Goal: Check status: Check status

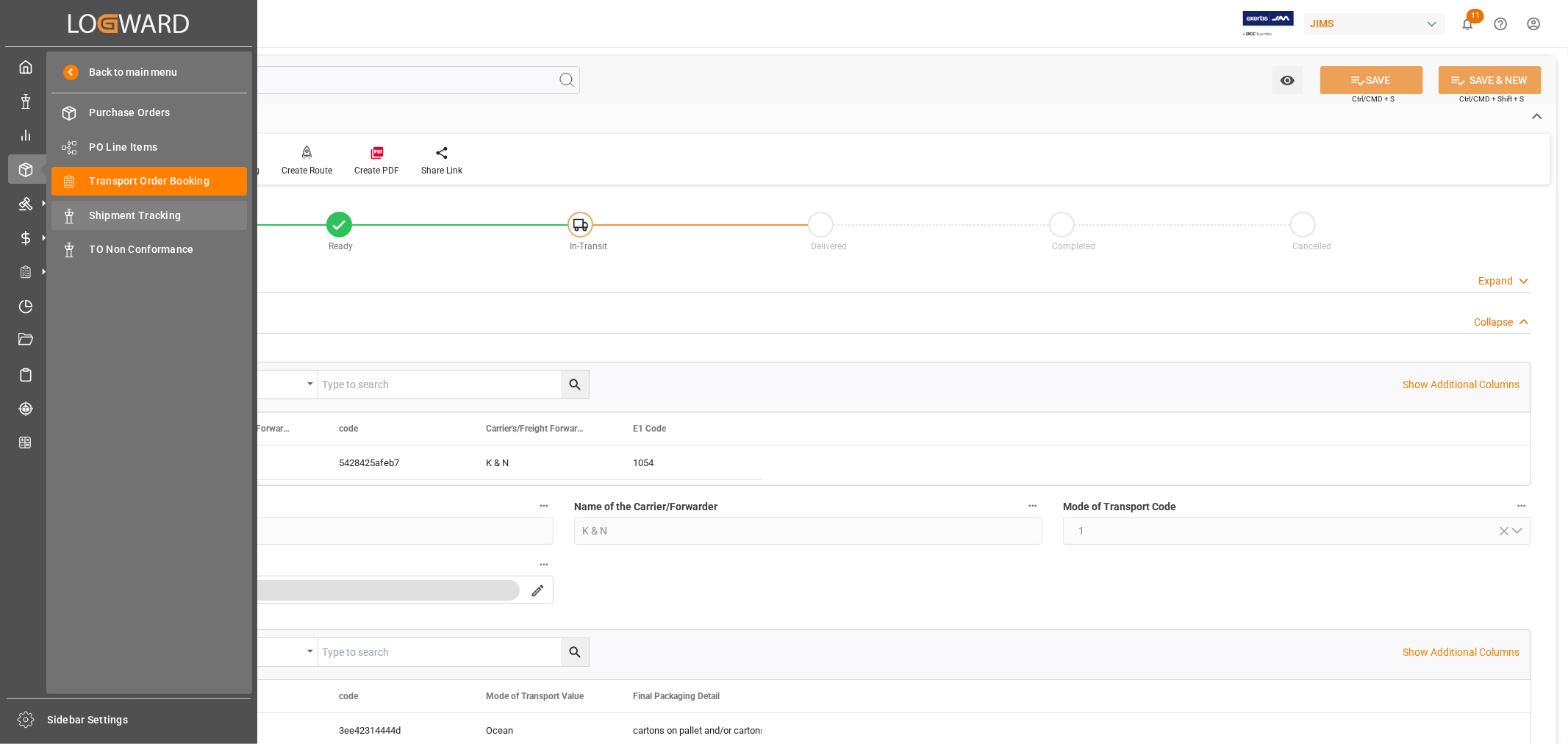
scroll to position [245, 0]
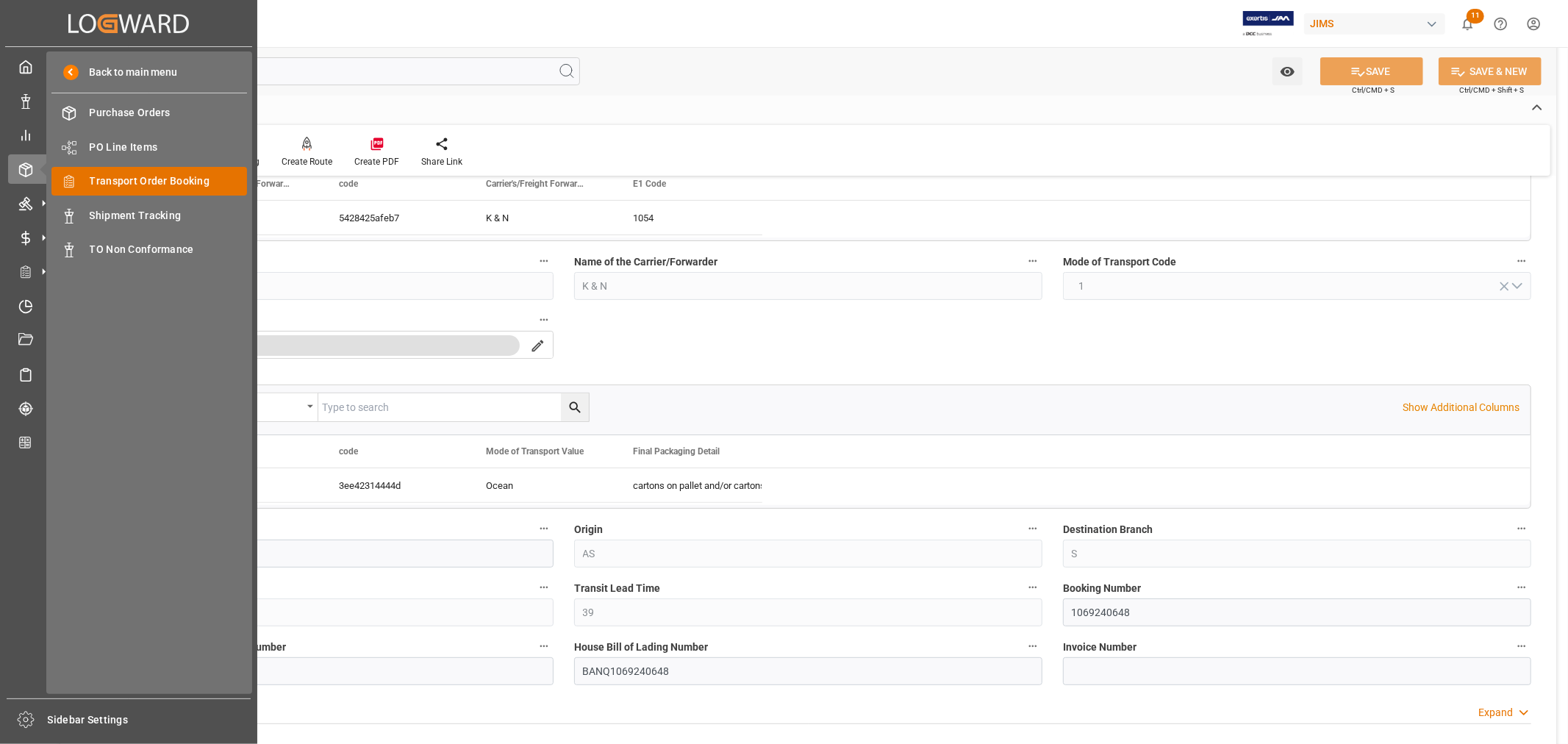
click at [150, 182] on span "Transport Order Booking" at bounding box center [168, 181] width 158 height 15
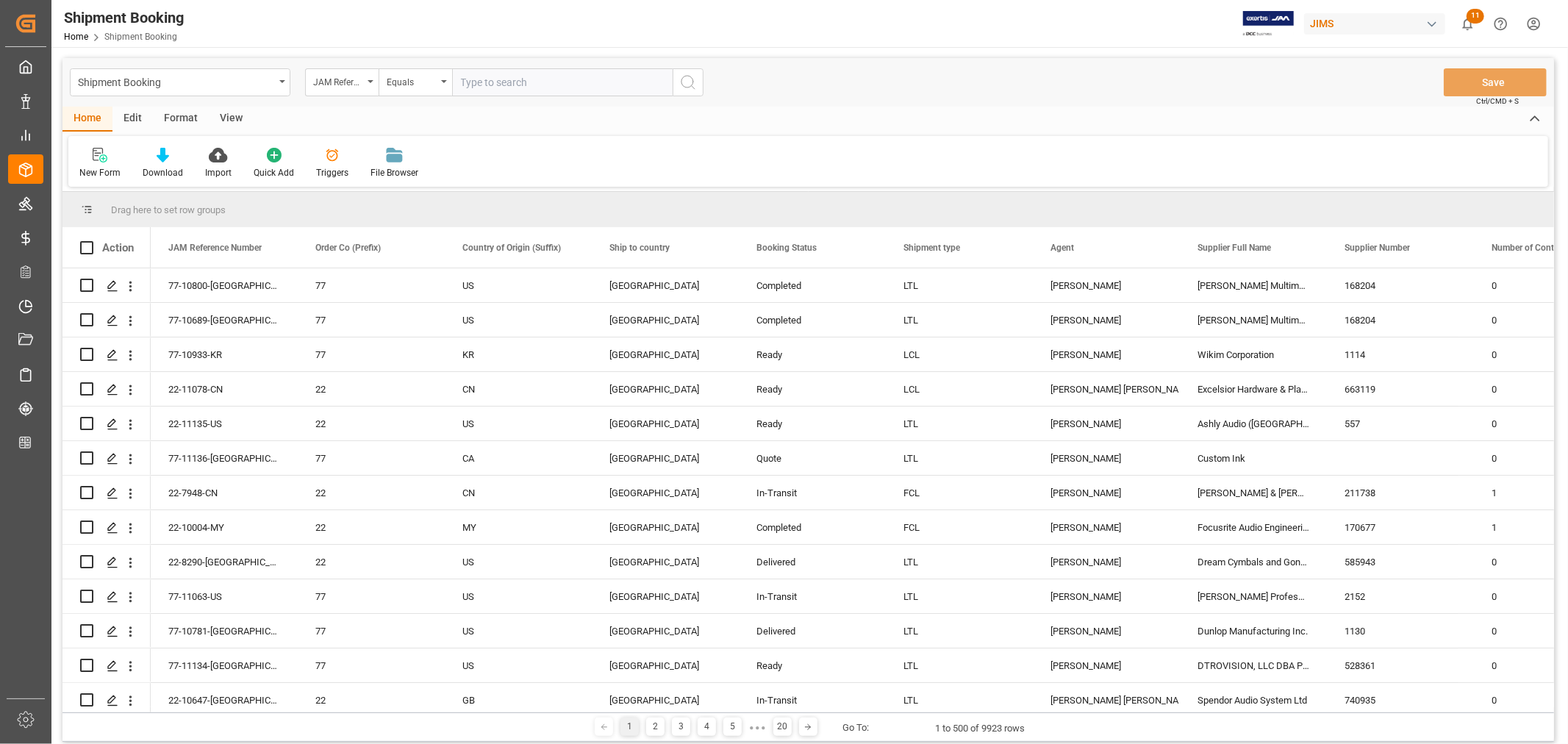
click at [530, 86] on input "text" at bounding box center [562, 82] width 221 height 28
paste input "22-10352-MY"
type input "22-10352-MY"
click at [682, 82] on icon "search button" at bounding box center [688, 82] width 18 height 18
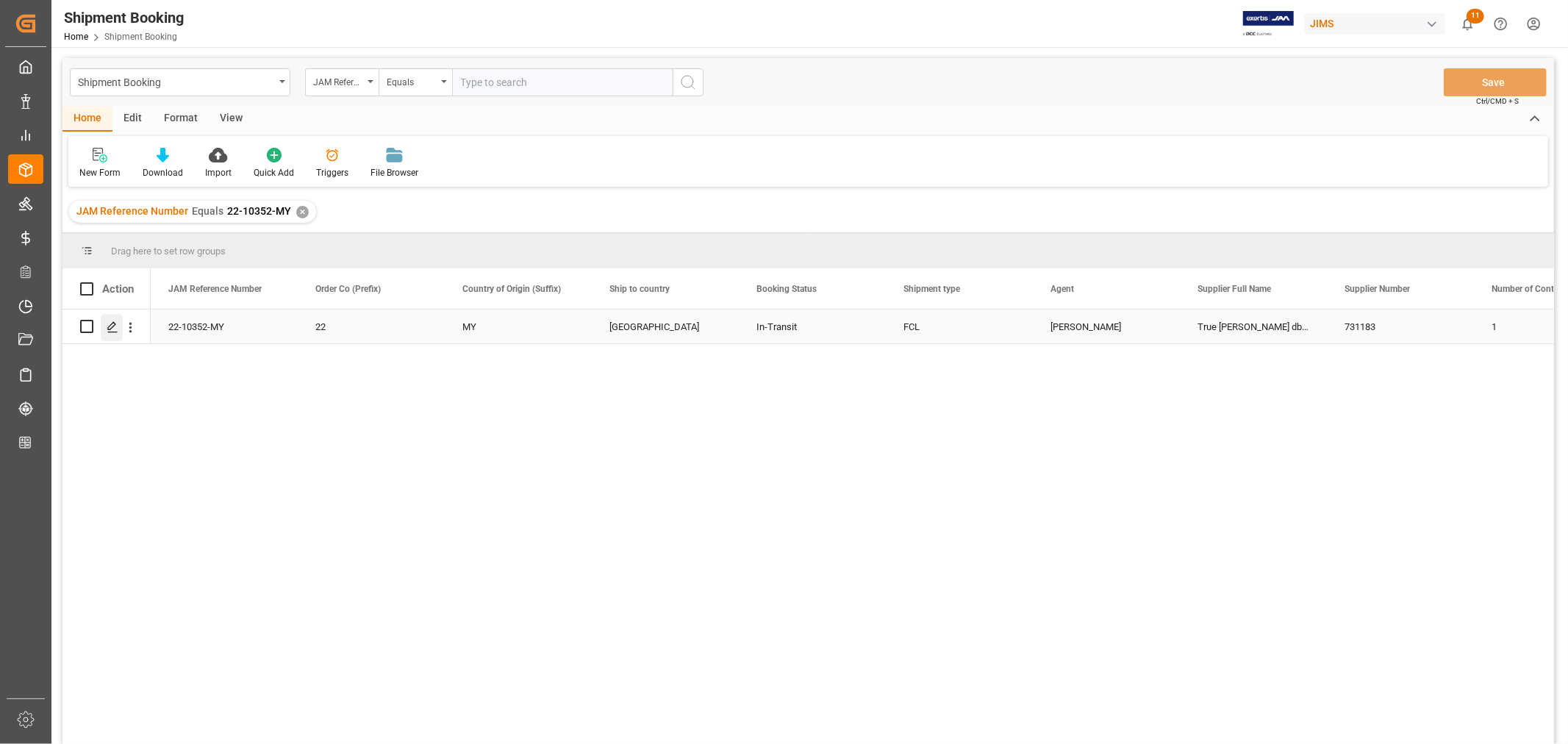
click at [113, 327] on icon "Press SPACE to select this row." at bounding box center [112, 327] width 12 height 12
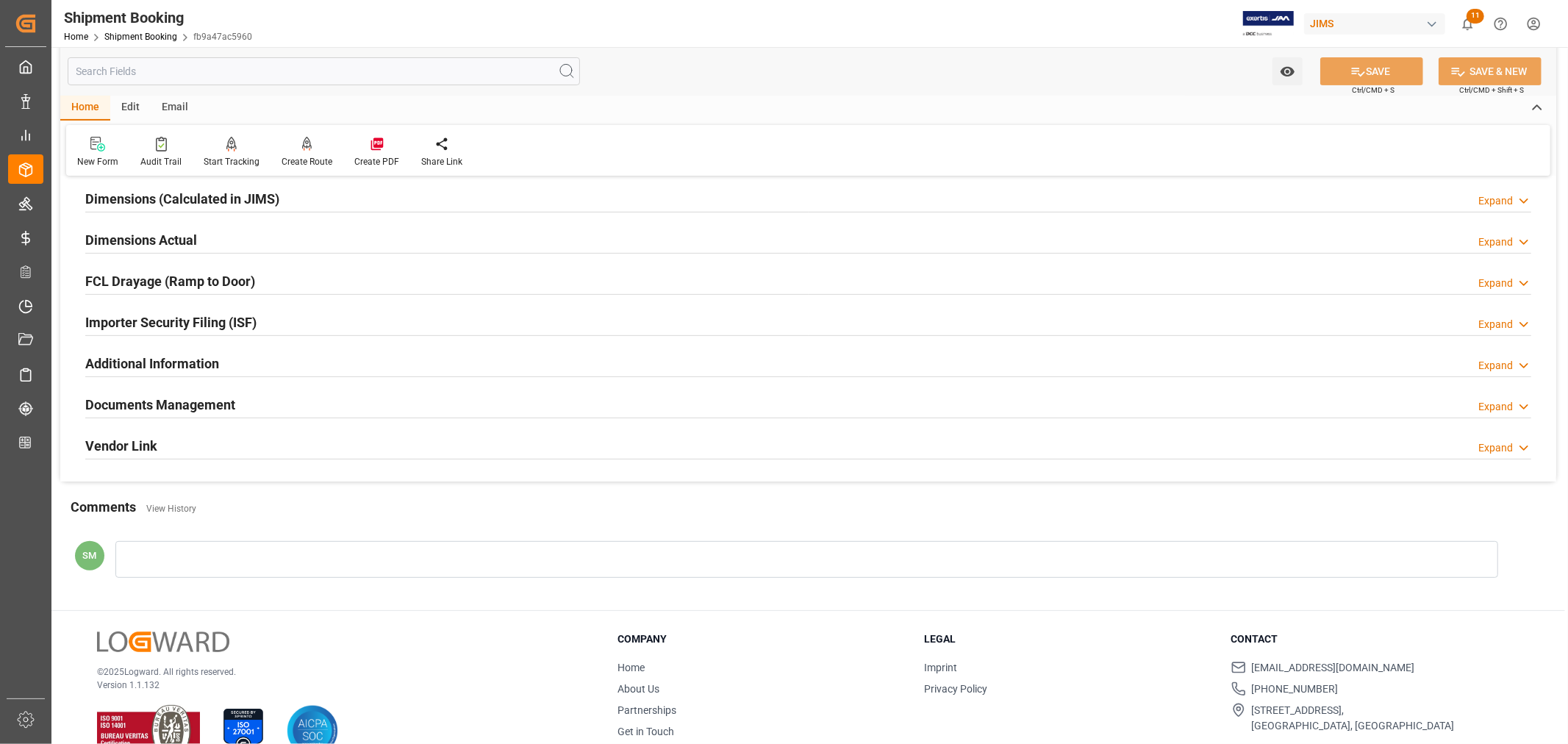
scroll to position [361, 0]
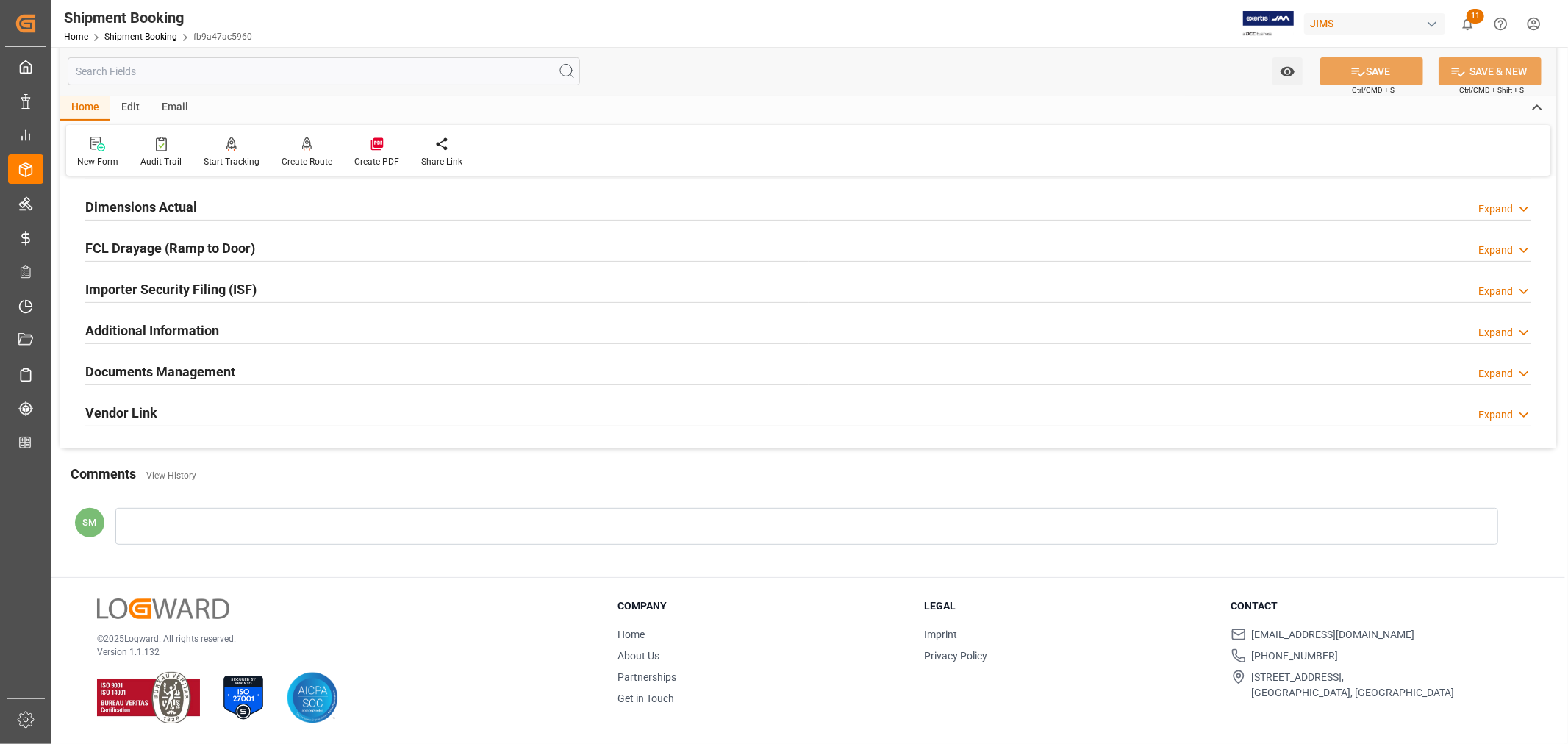
click at [166, 368] on h2 "Documents Management" at bounding box center [159, 371] width 150 height 20
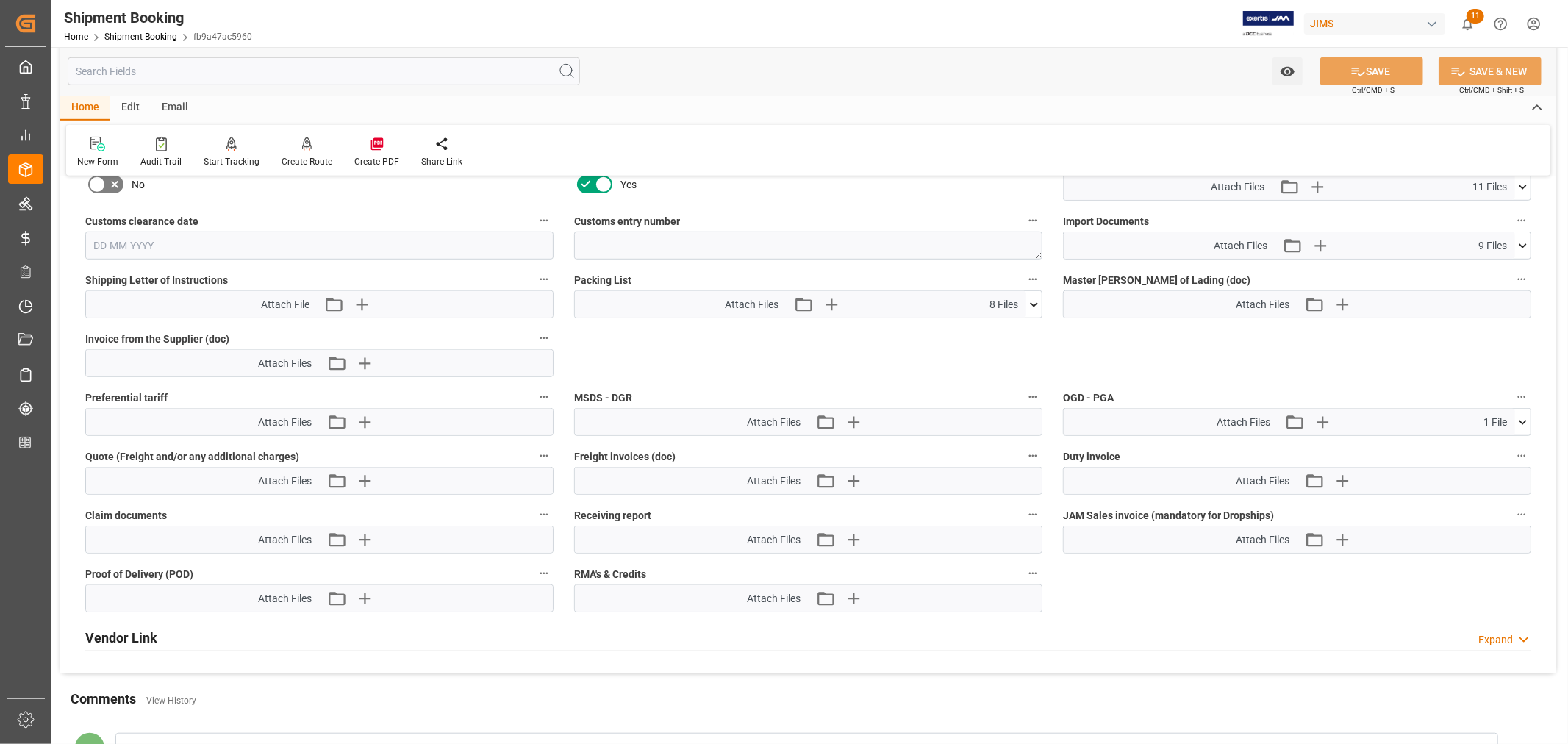
scroll to position [606, 0]
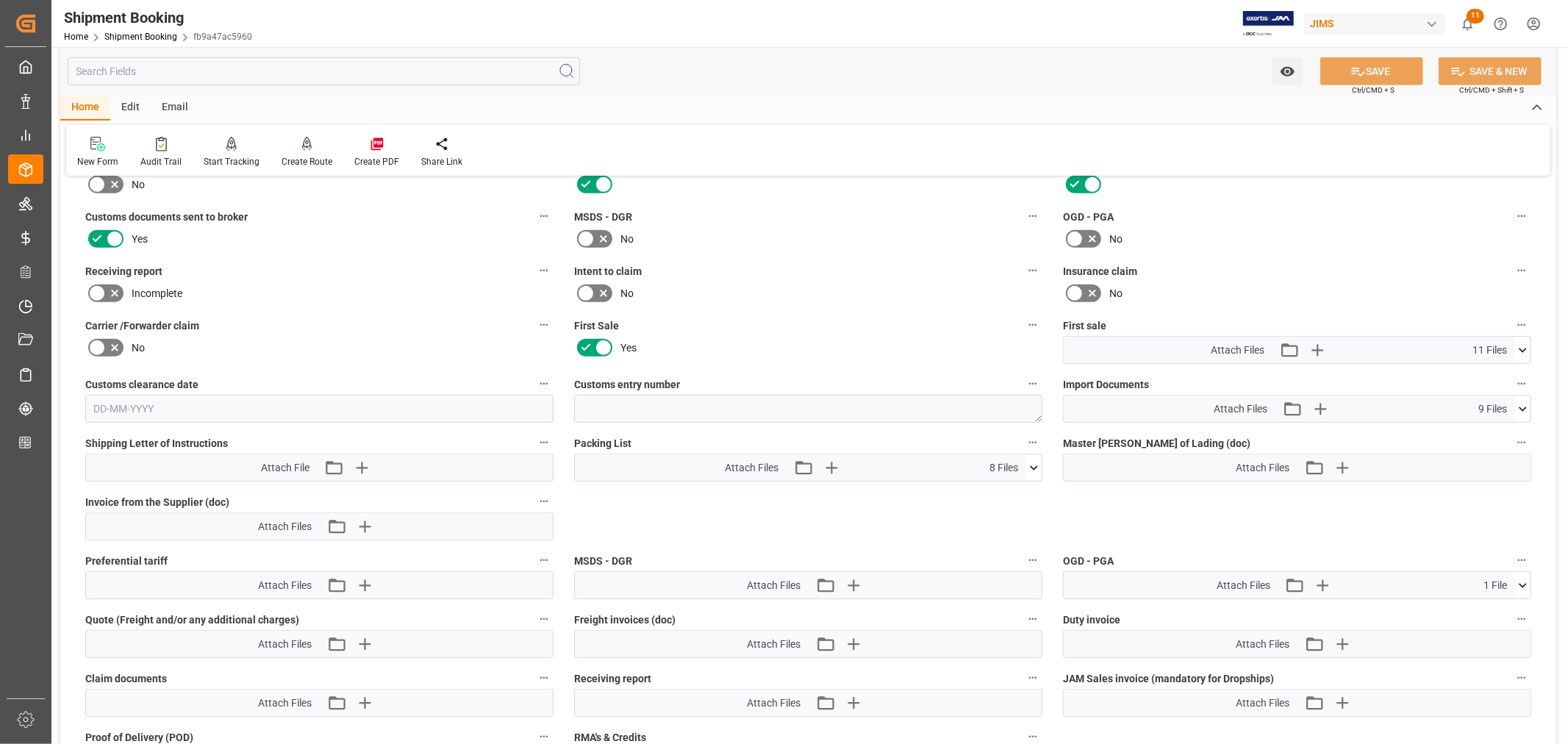
click at [1520, 401] on icon at bounding box center [1522, 408] width 15 height 15
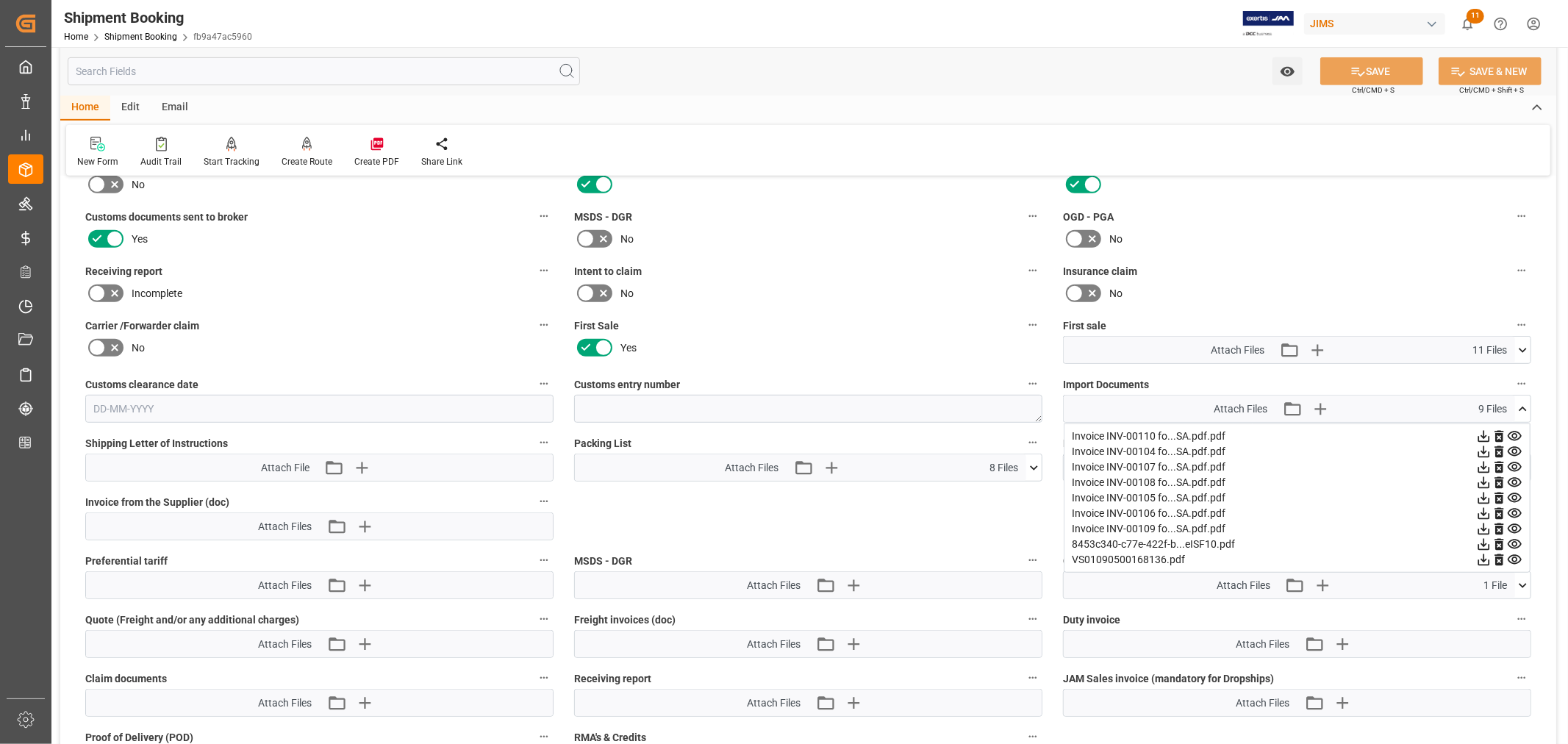
scroll to position [687, 0]
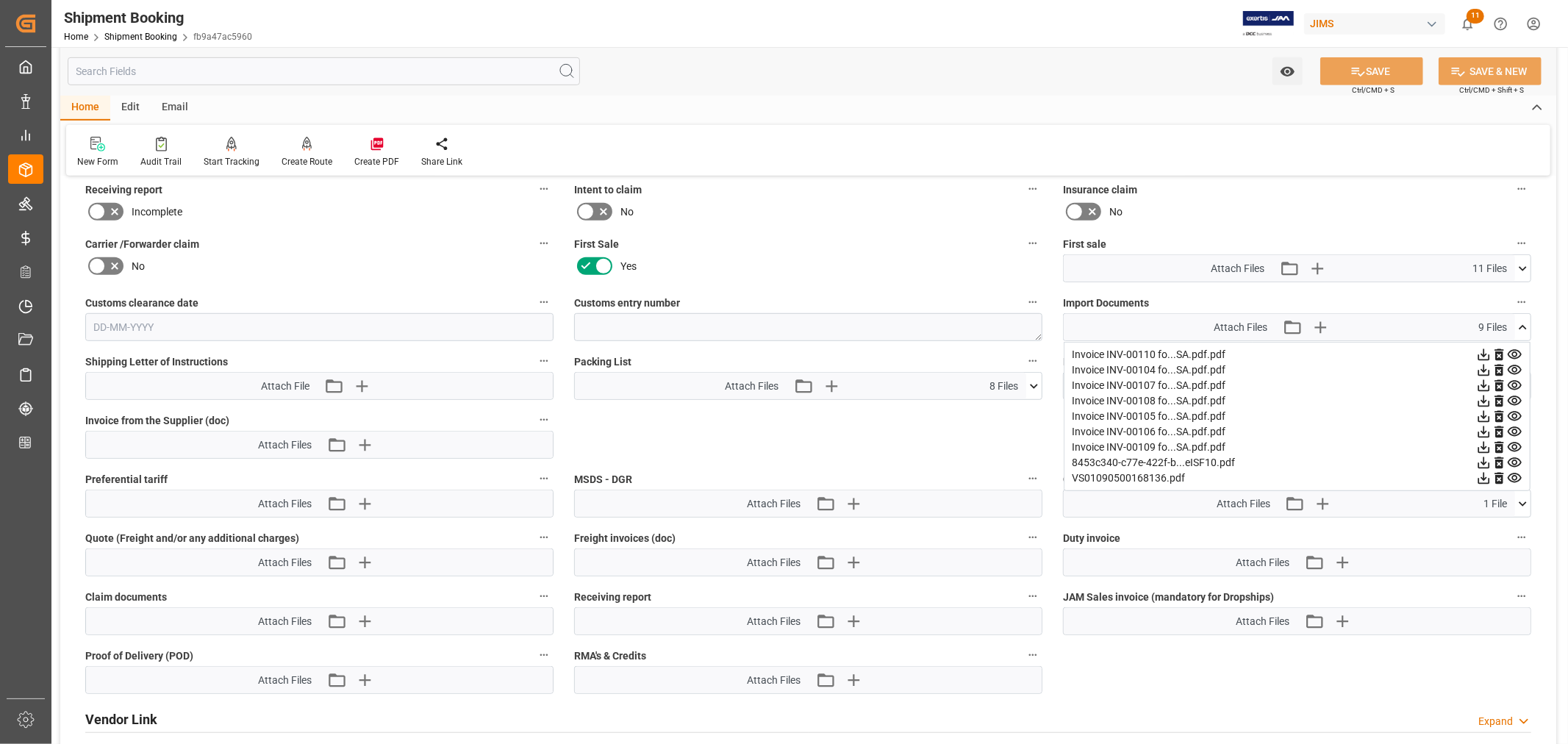
click at [1525, 266] on icon at bounding box center [1523, 268] width 8 height 4
click at [1520, 262] on icon at bounding box center [1522, 268] width 15 height 15
click at [1521, 327] on icon at bounding box center [1522, 327] width 15 height 15
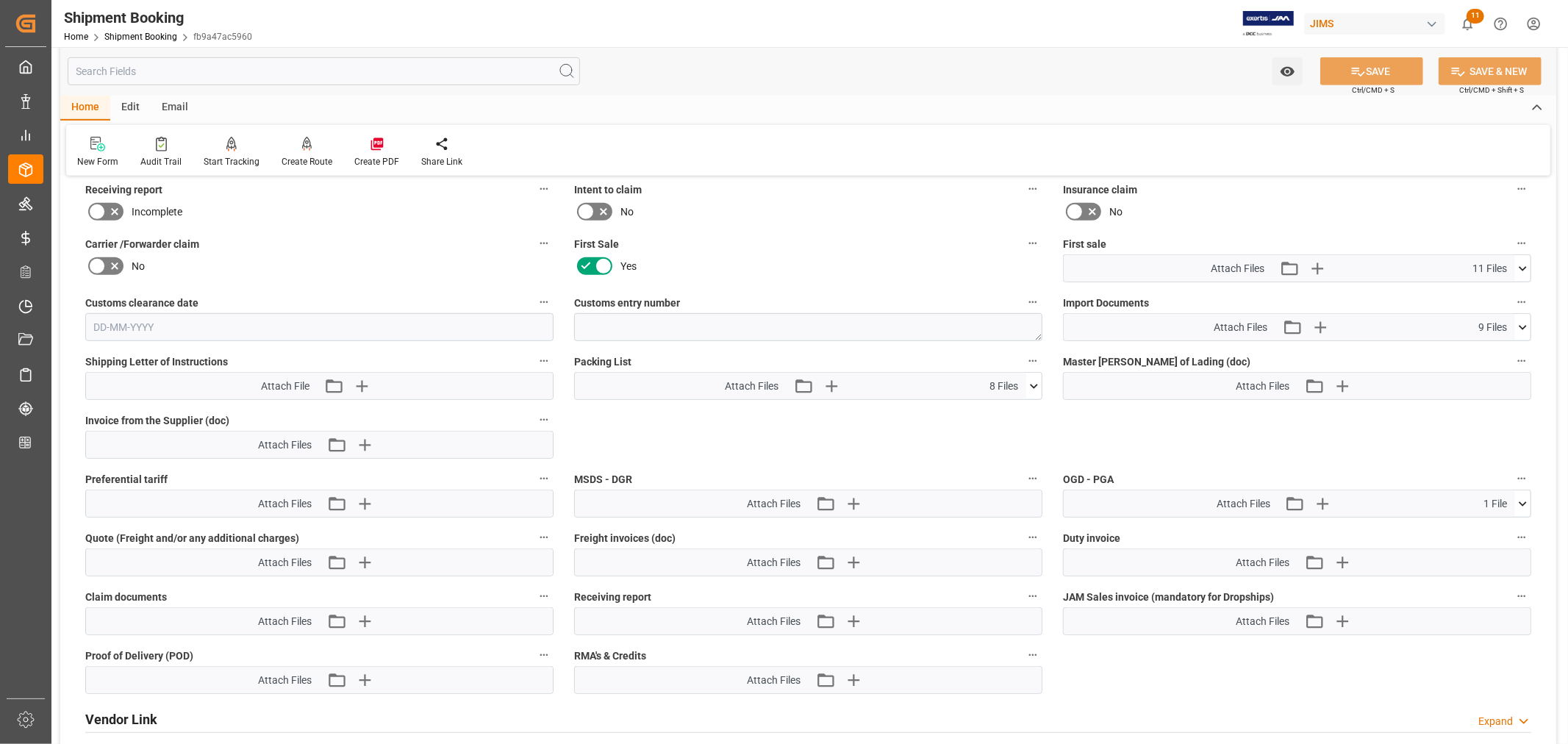
click at [1524, 266] on icon at bounding box center [1523, 268] width 8 height 4
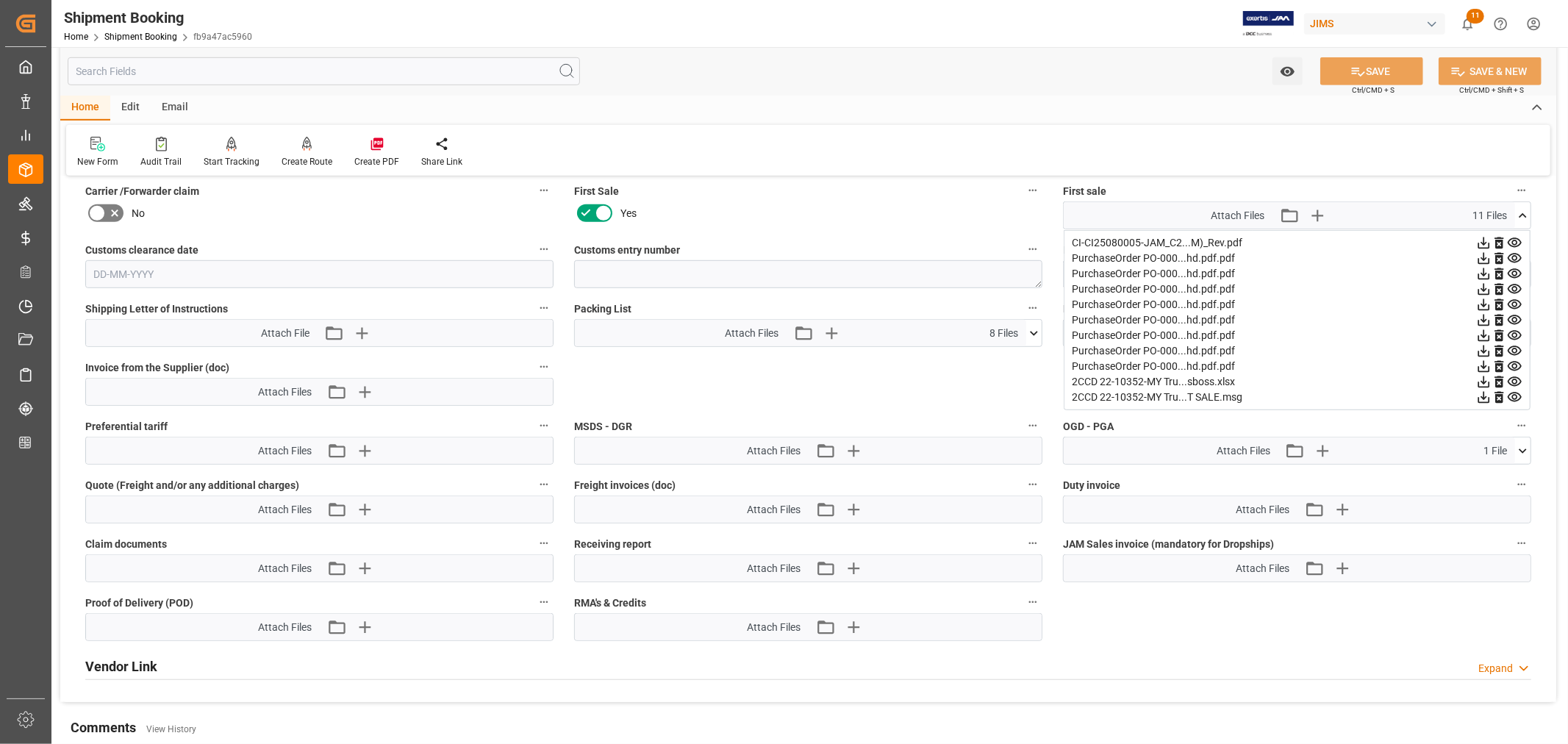
scroll to position [769, 0]
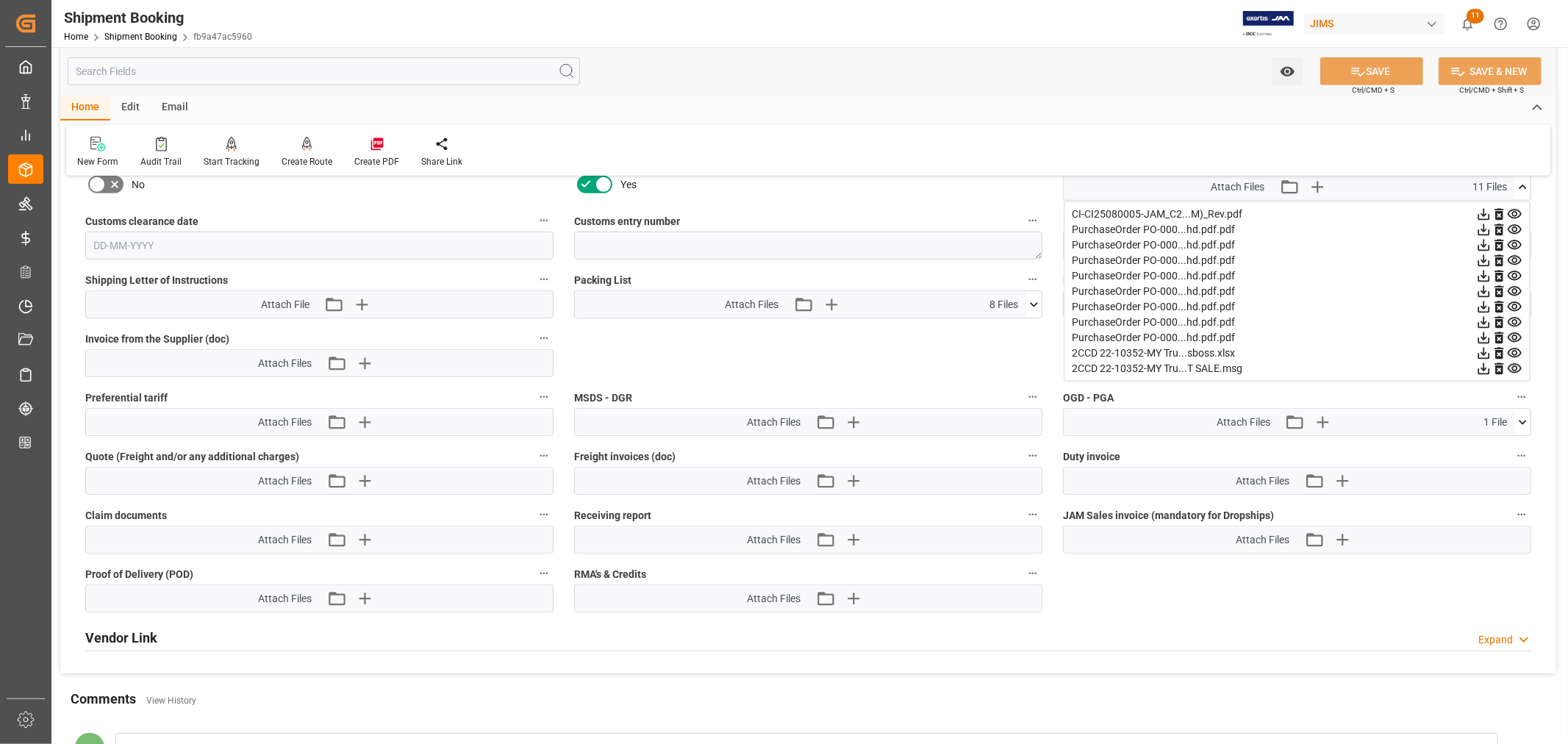
click at [1481, 367] on icon at bounding box center [1483, 368] width 15 height 15
click at [1134, 45] on div "Shipment Booking Home Shipment Booking fb9a47ac5960 [PERSON_NAME] 11 Notificati…" at bounding box center [805, 23] width 1527 height 47
click at [1483, 363] on icon at bounding box center [1484, 369] width 12 height 12
